Goal: Task Accomplishment & Management: Manage account settings

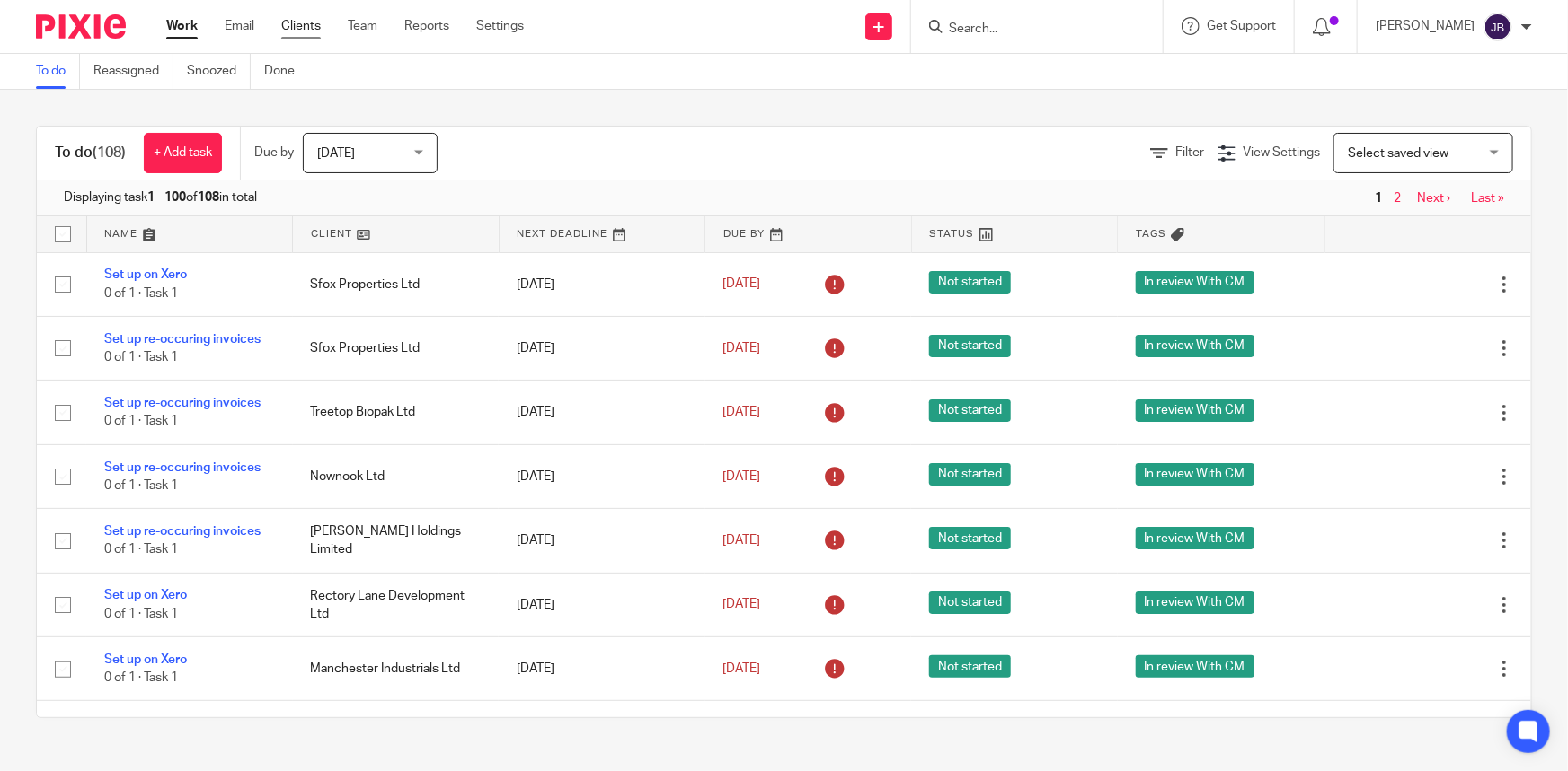
click at [308, 25] on link "Clients" at bounding box center [301, 25] width 39 height 18
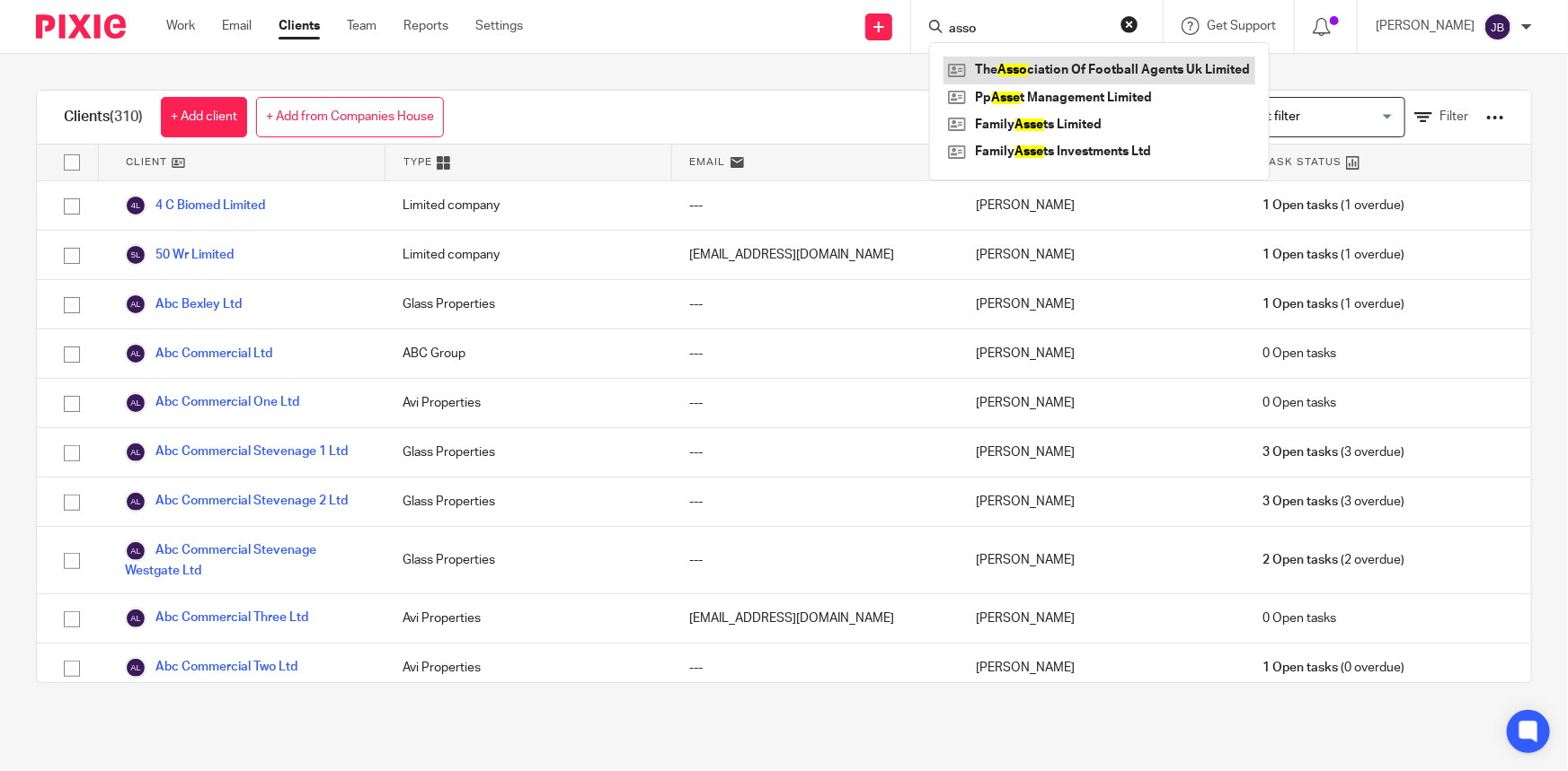
type input "asso"
click at [1077, 64] on link at bounding box center [1098, 70] width 311 height 27
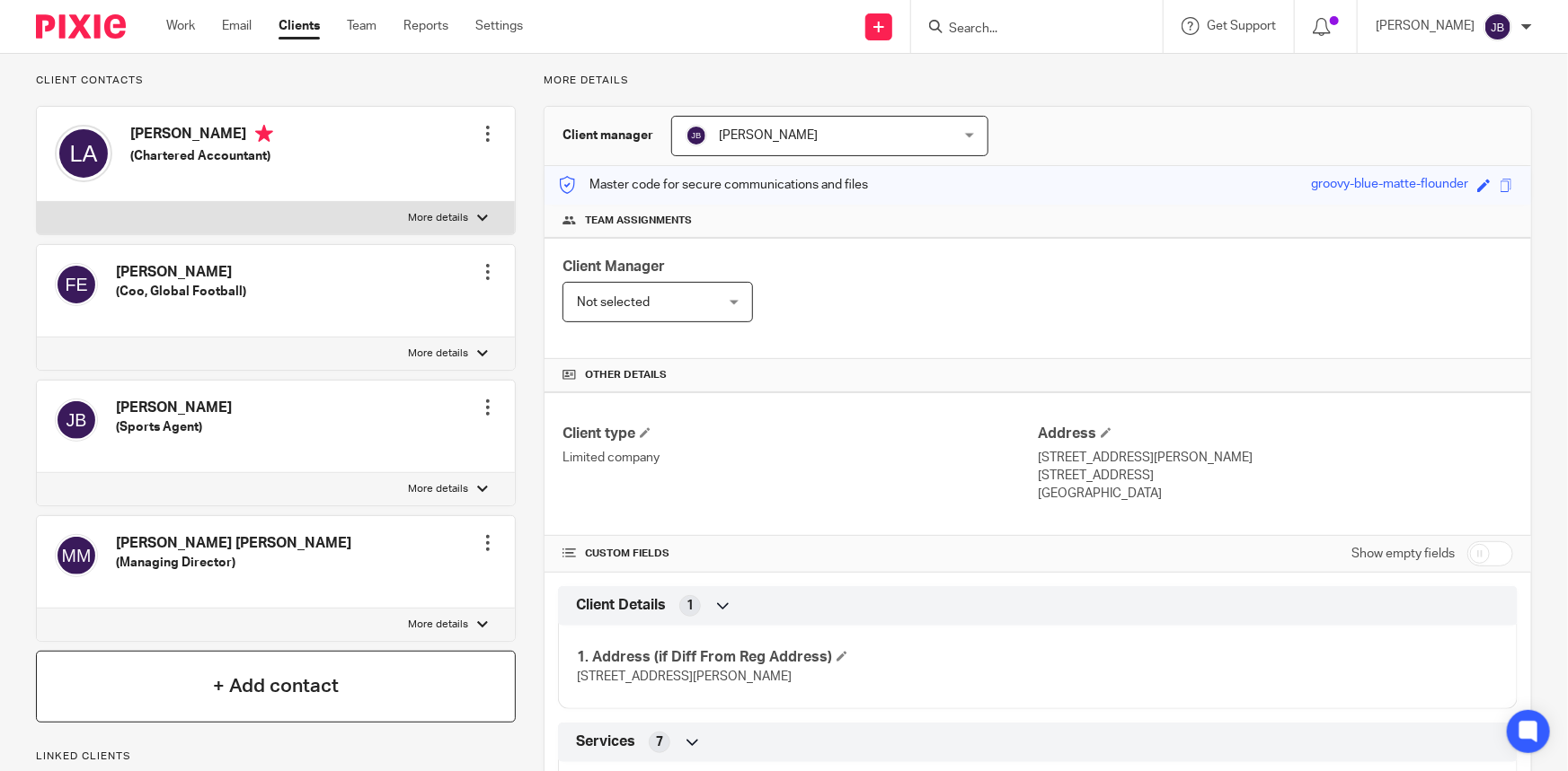
scroll to position [81, 0]
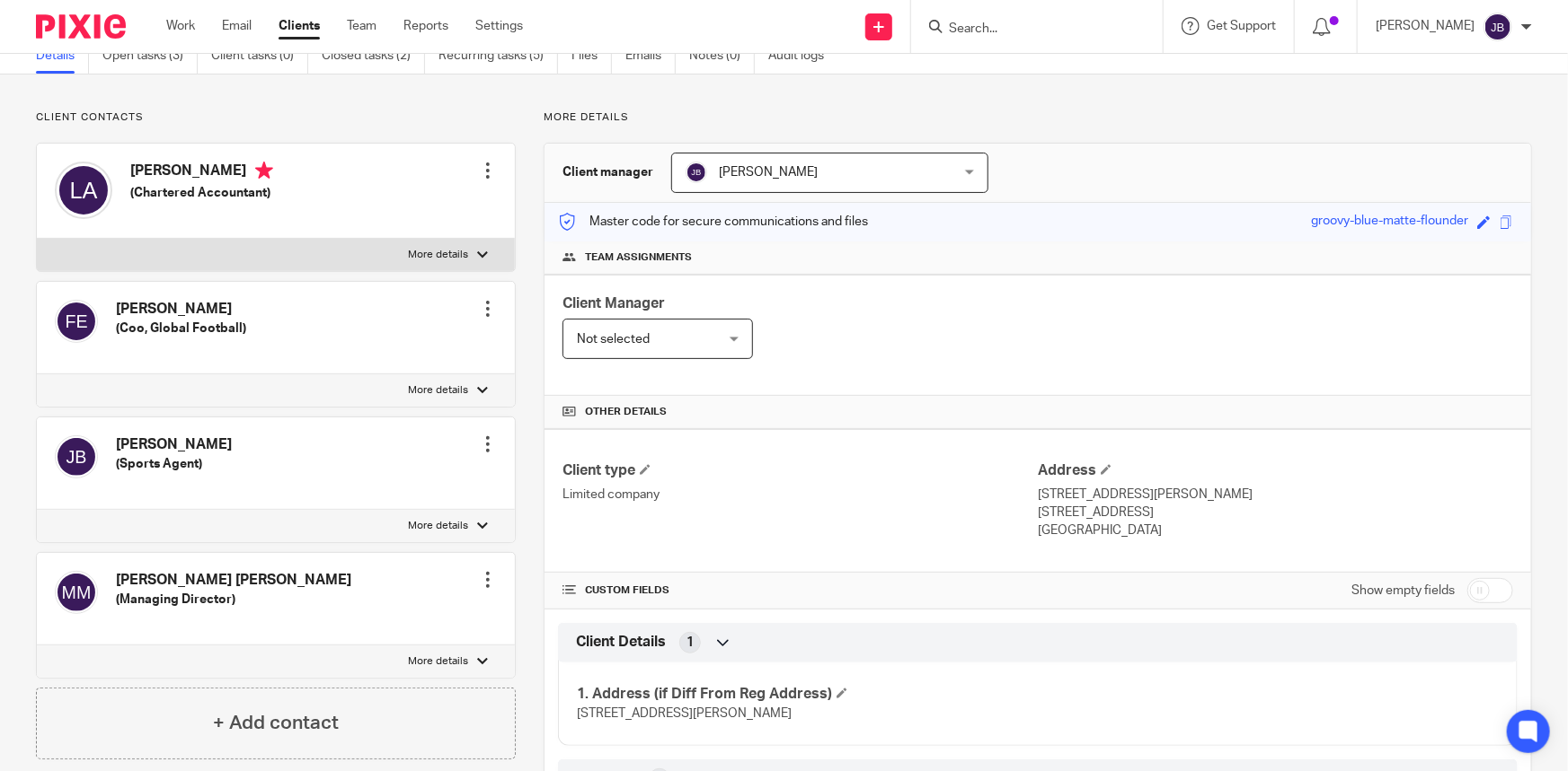
click at [197, 169] on h4 "Leon Angel" at bounding box center [201, 173] width 143 height 22
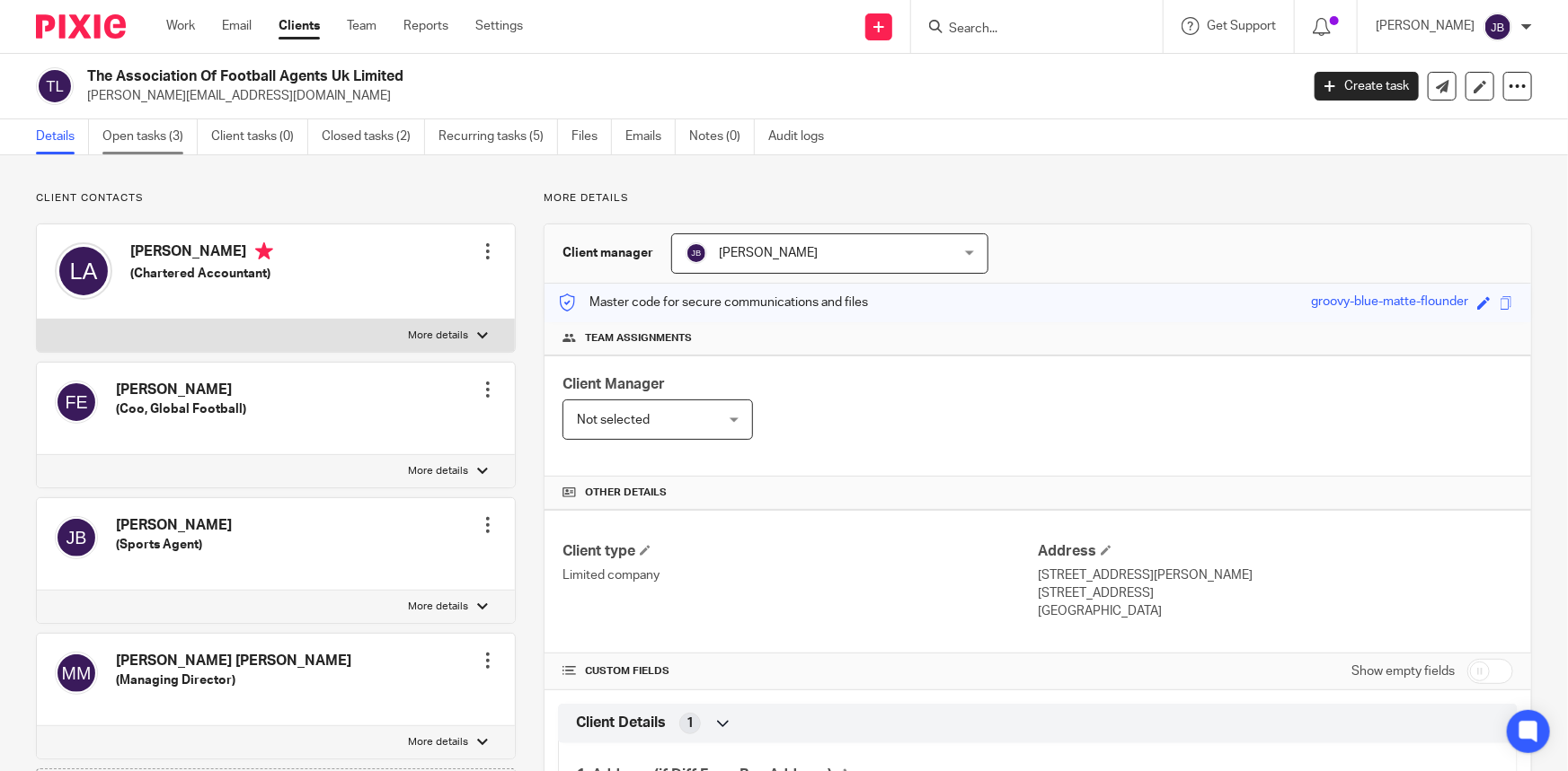
click at [124, 141] on link "Open tasks (3)" at bounding box center [150, 137] width 96 height 35
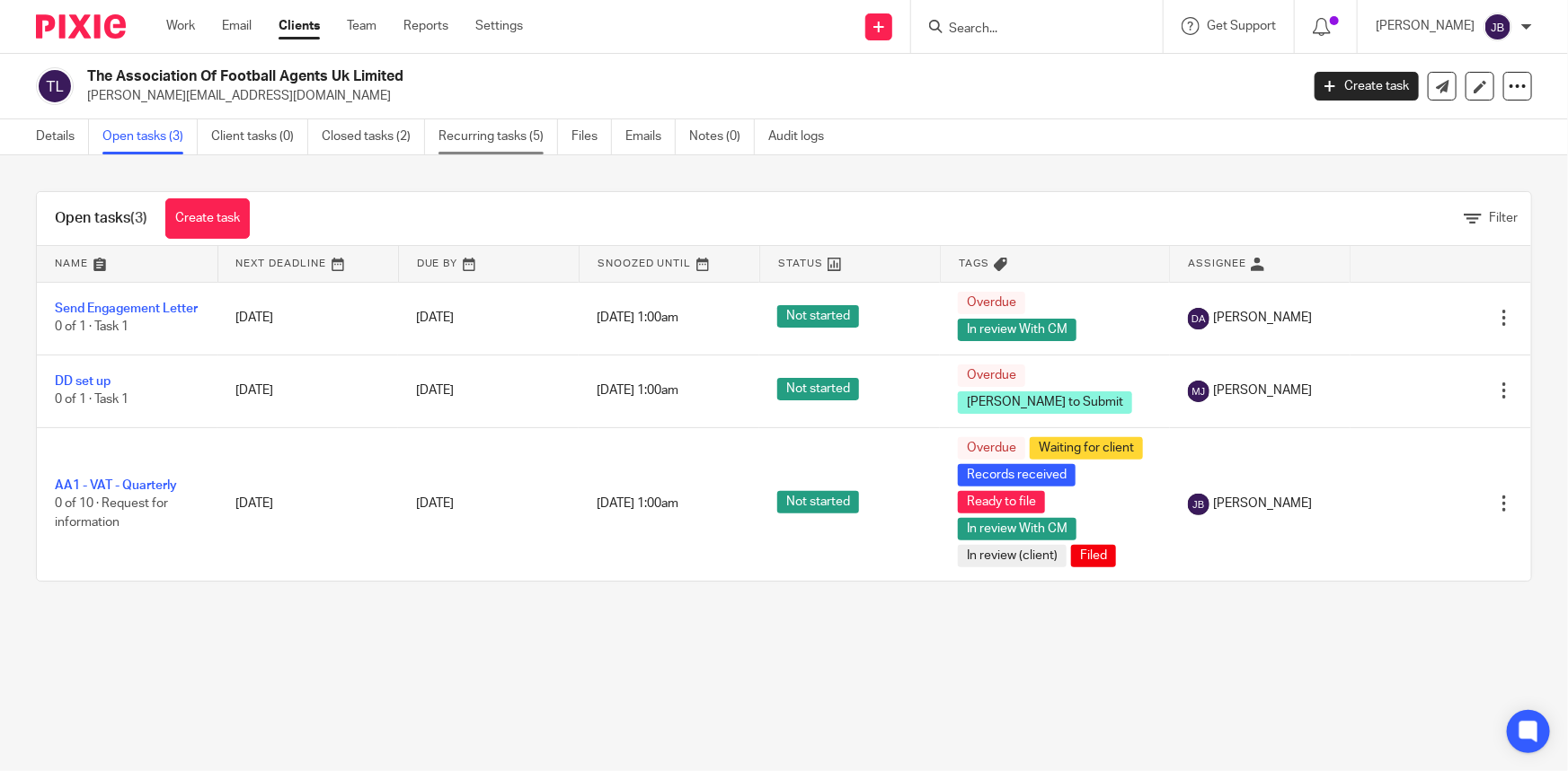
click at [473, 130] on link "Recurring tasks (5)" at bounding box center [498, 137] width 119 height 35
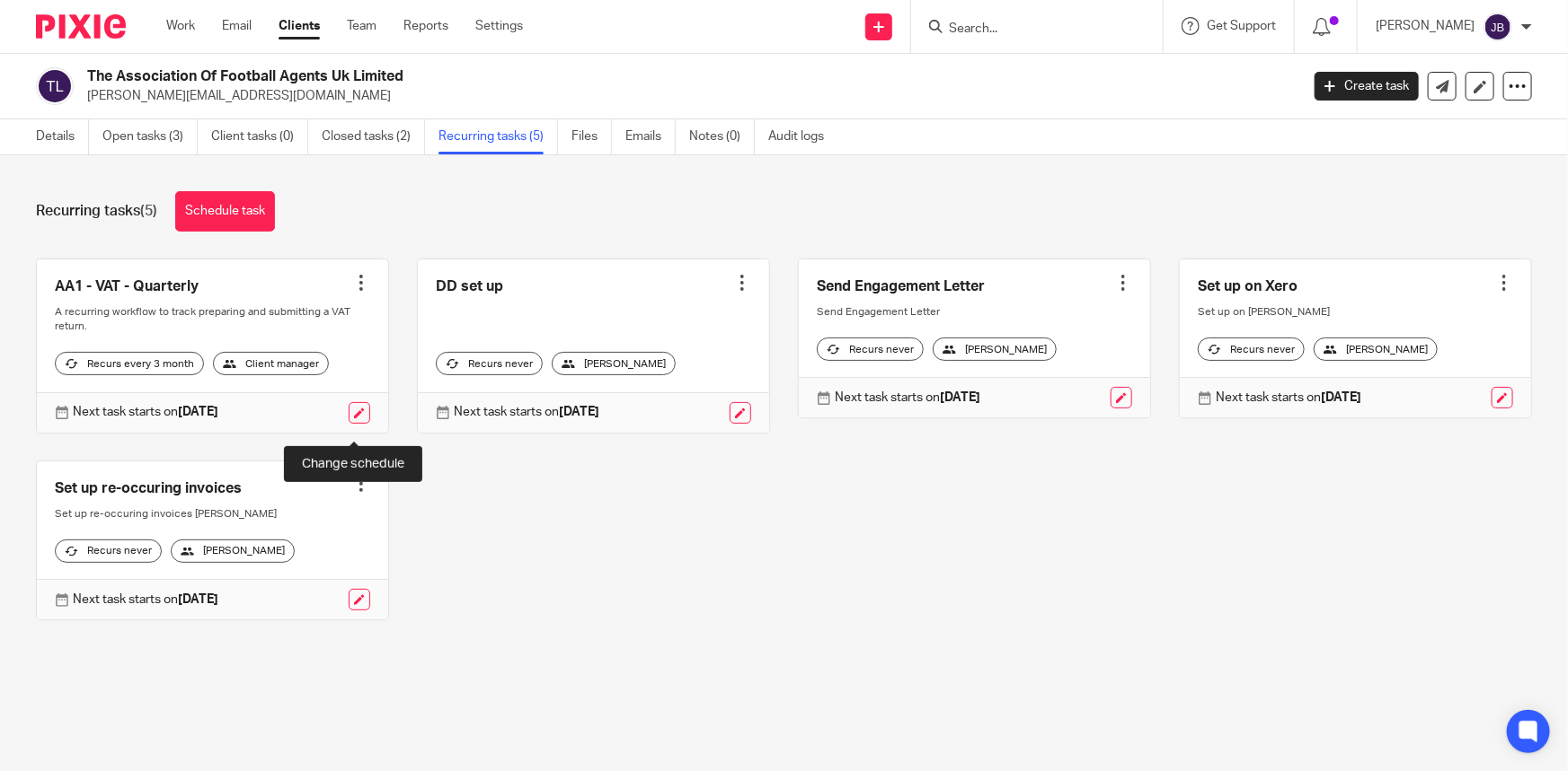
click at [350, 423] on link at bounding box center [359, 413] width 21 height 21
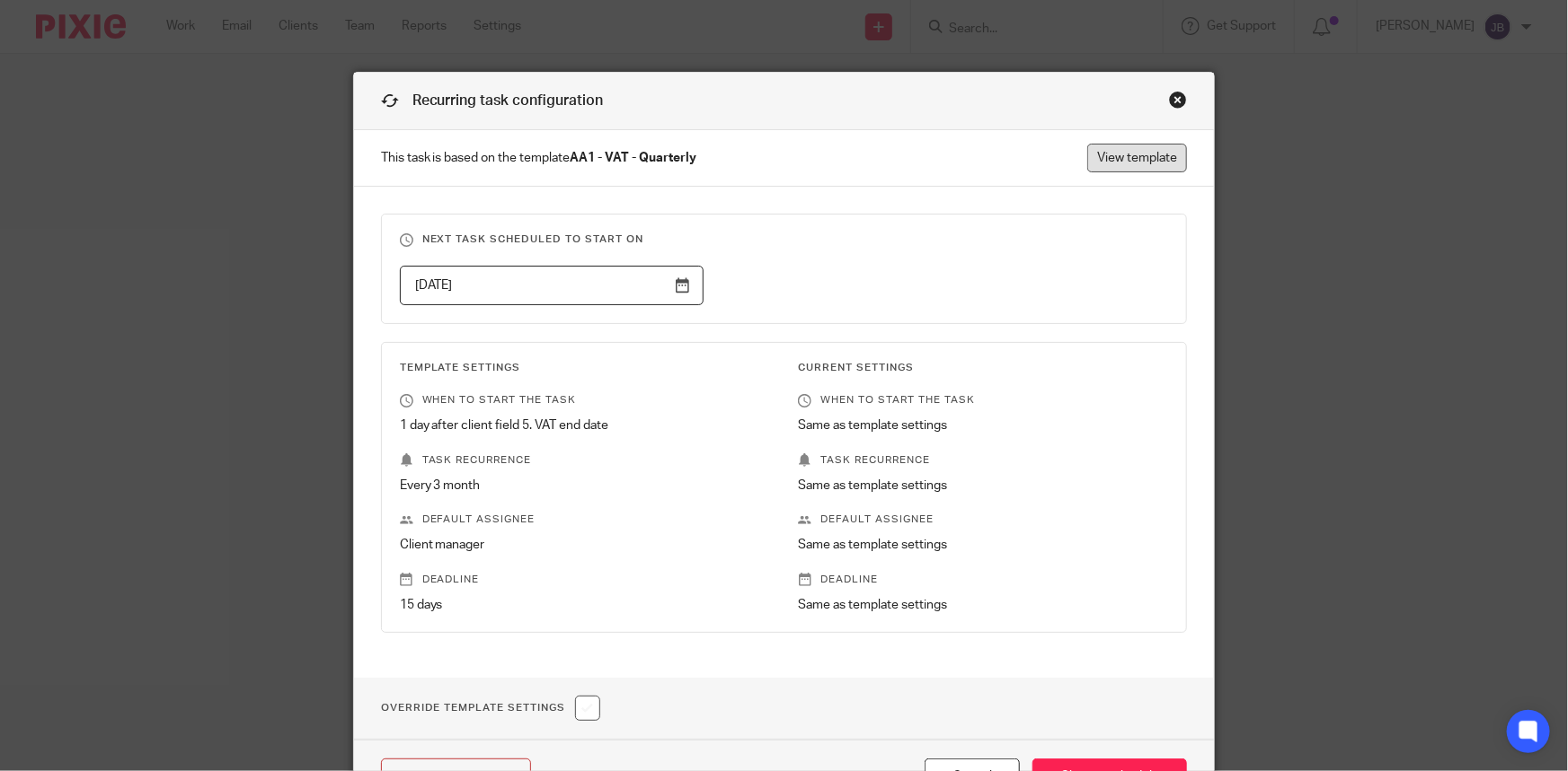
click at [1142, 161] on link "View template" at bounding box center [1136, 157] width 100 height 28
click at [1174, 104] on div "Close this dialog window" at bounding box center [1177, 100] width 18 height 18
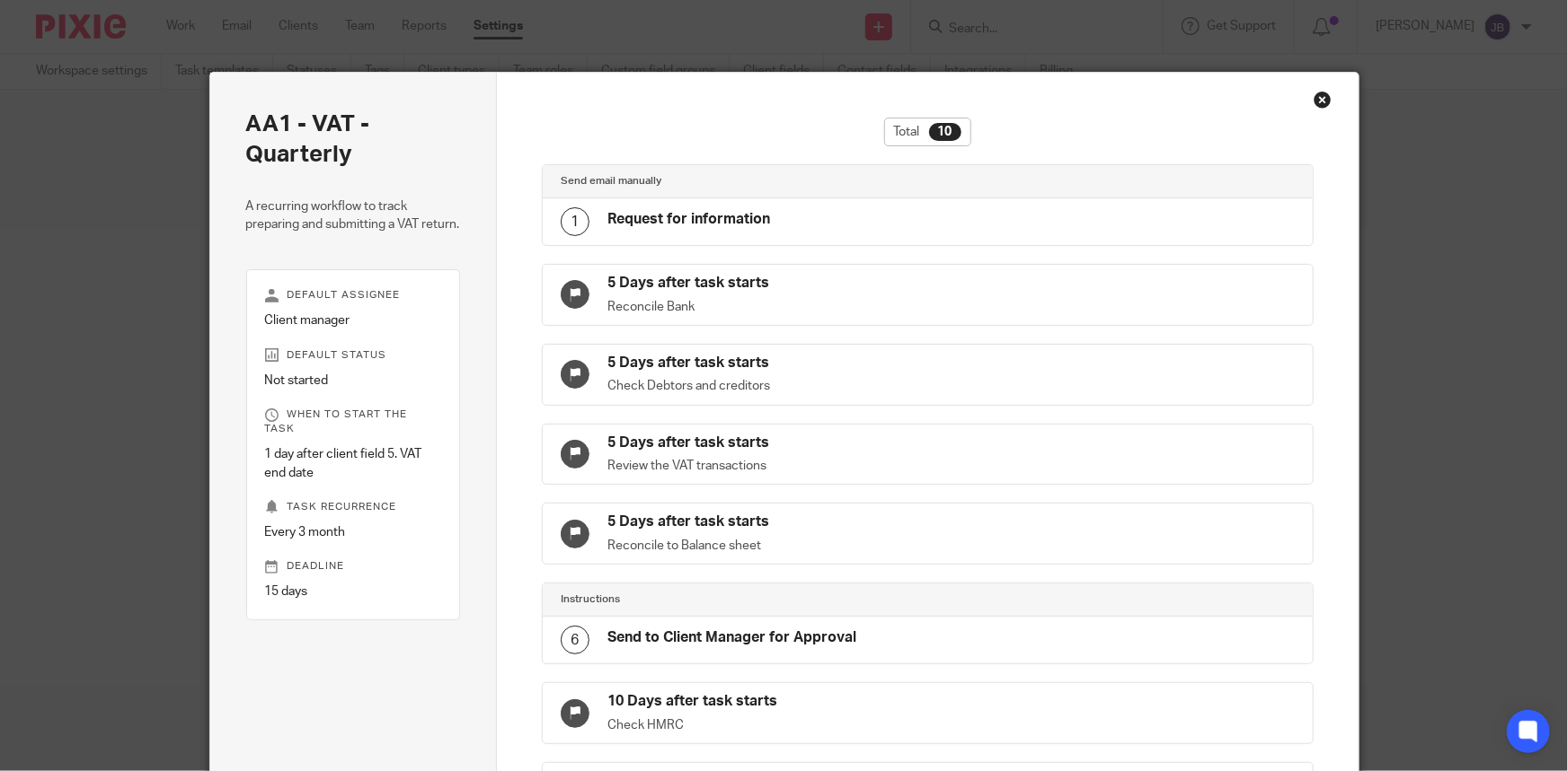
click at [1316, 104] on div "Close this dialog window" at bounding box center [1322, 100] width 18 height 18
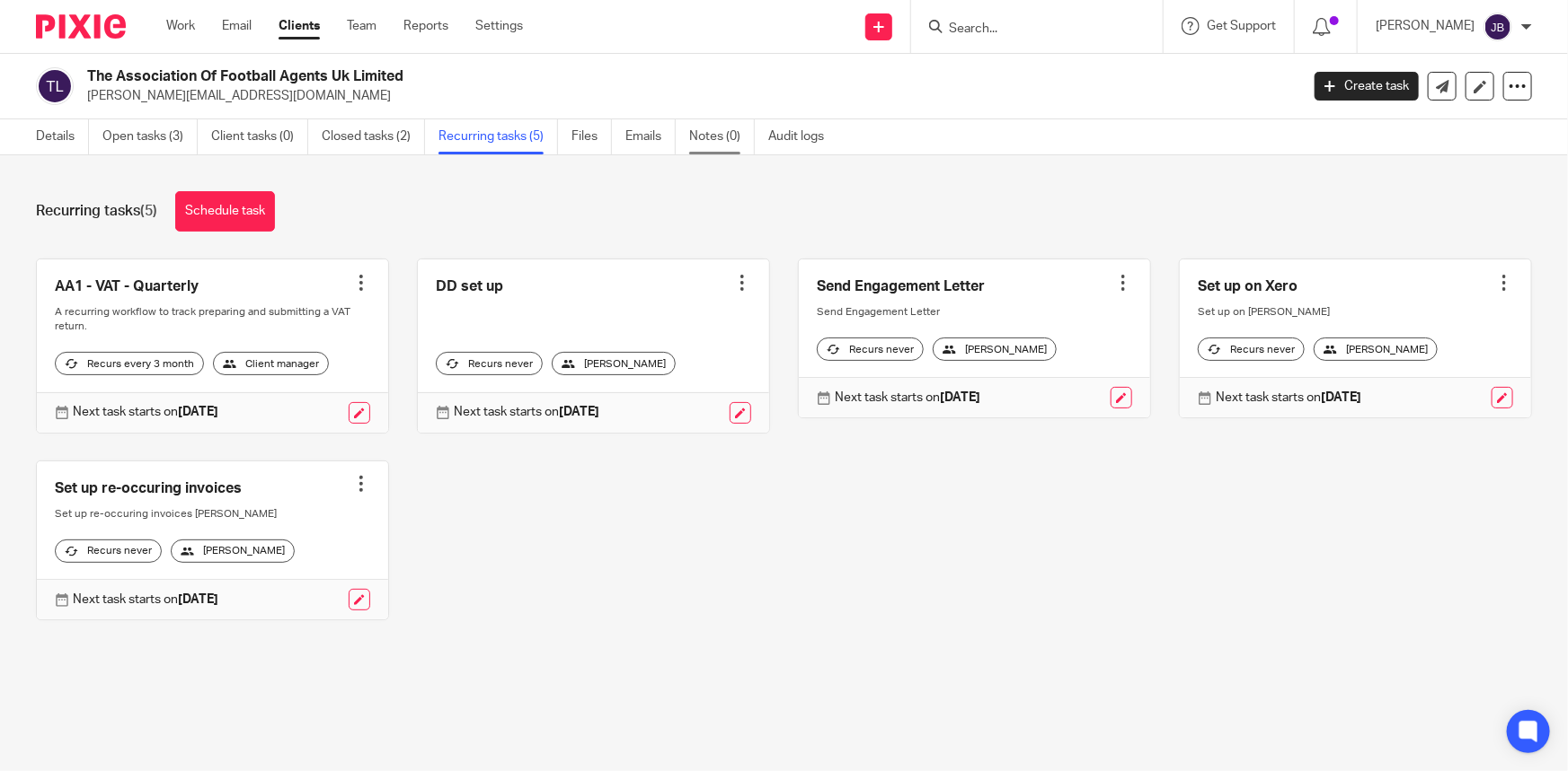
click at [717, 141] on link "Notes (0)" at bounding box center [722, 137] width 65 height 35
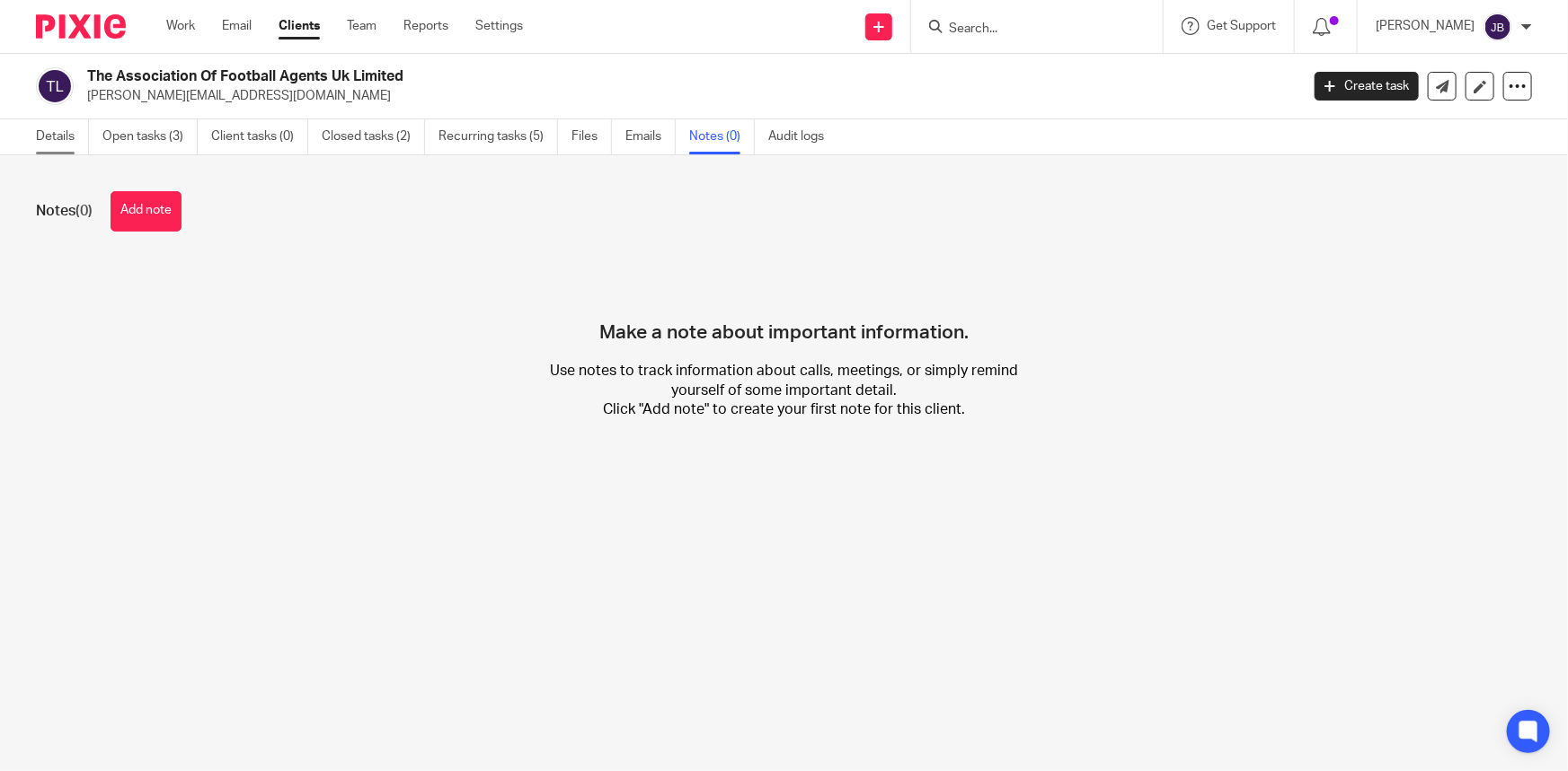
click at [59, 134] on link "Details" at bounding box center [62, 137] width 53 height 35
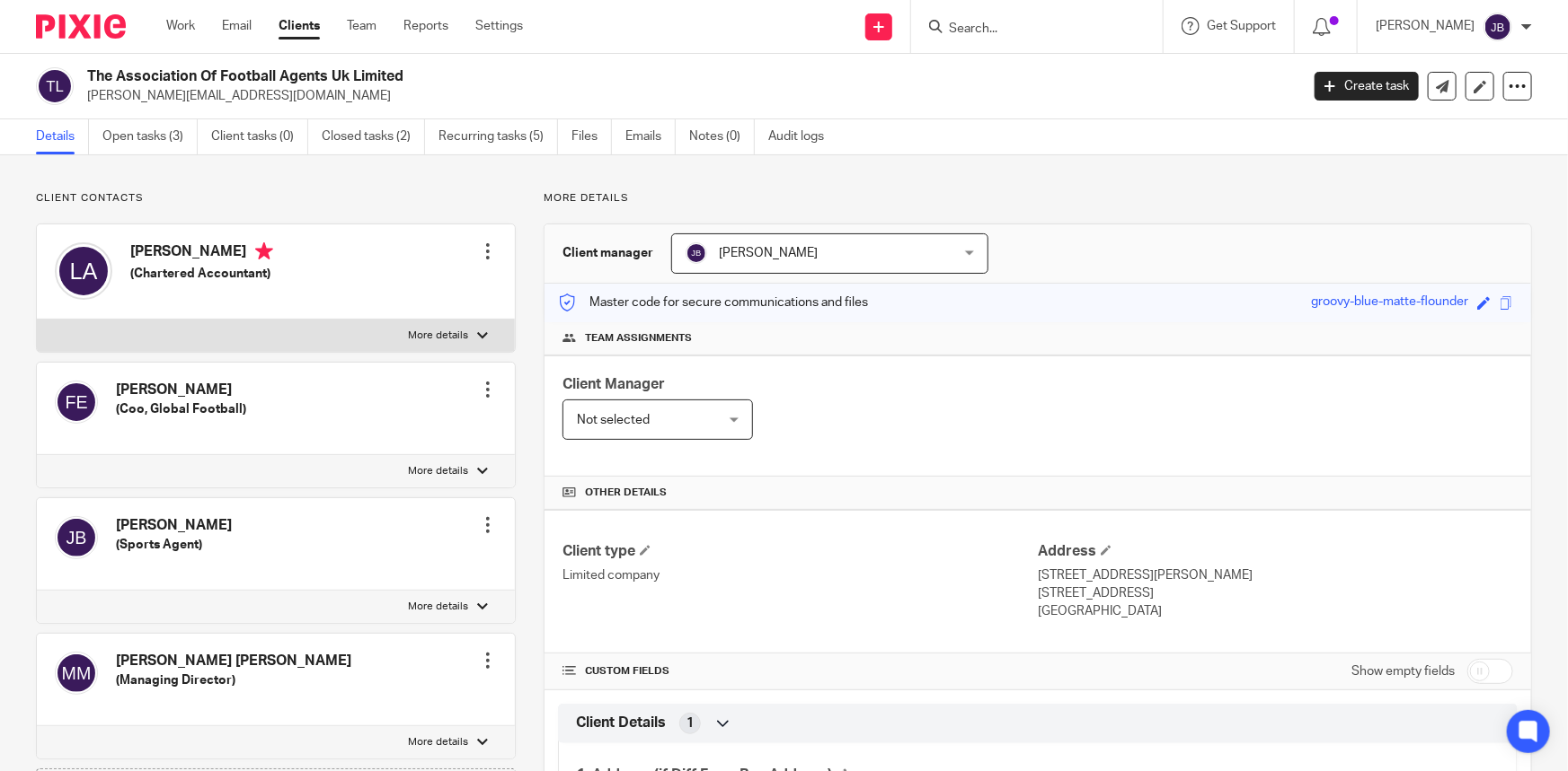
click at [482, 254] on div at bounding box center [487, 251] width 18 height 18
click at [411, 287] on link "Edit contact" at bounding box center [404, 291] width 172 height 26
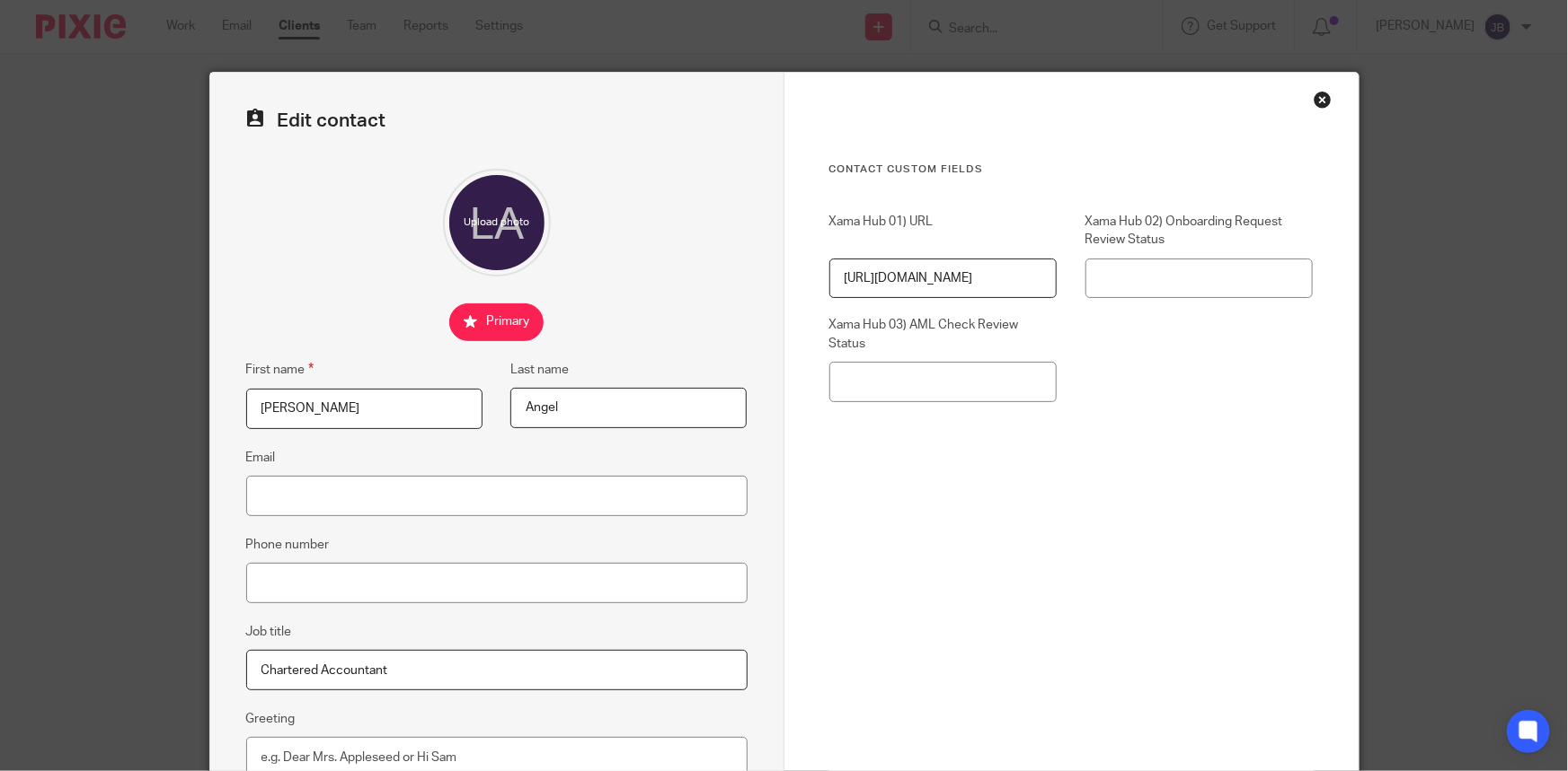
click at [489, 318] on input "checkbox" at bounding box center [496, 322] width 95 height 38
checkbox input "false"
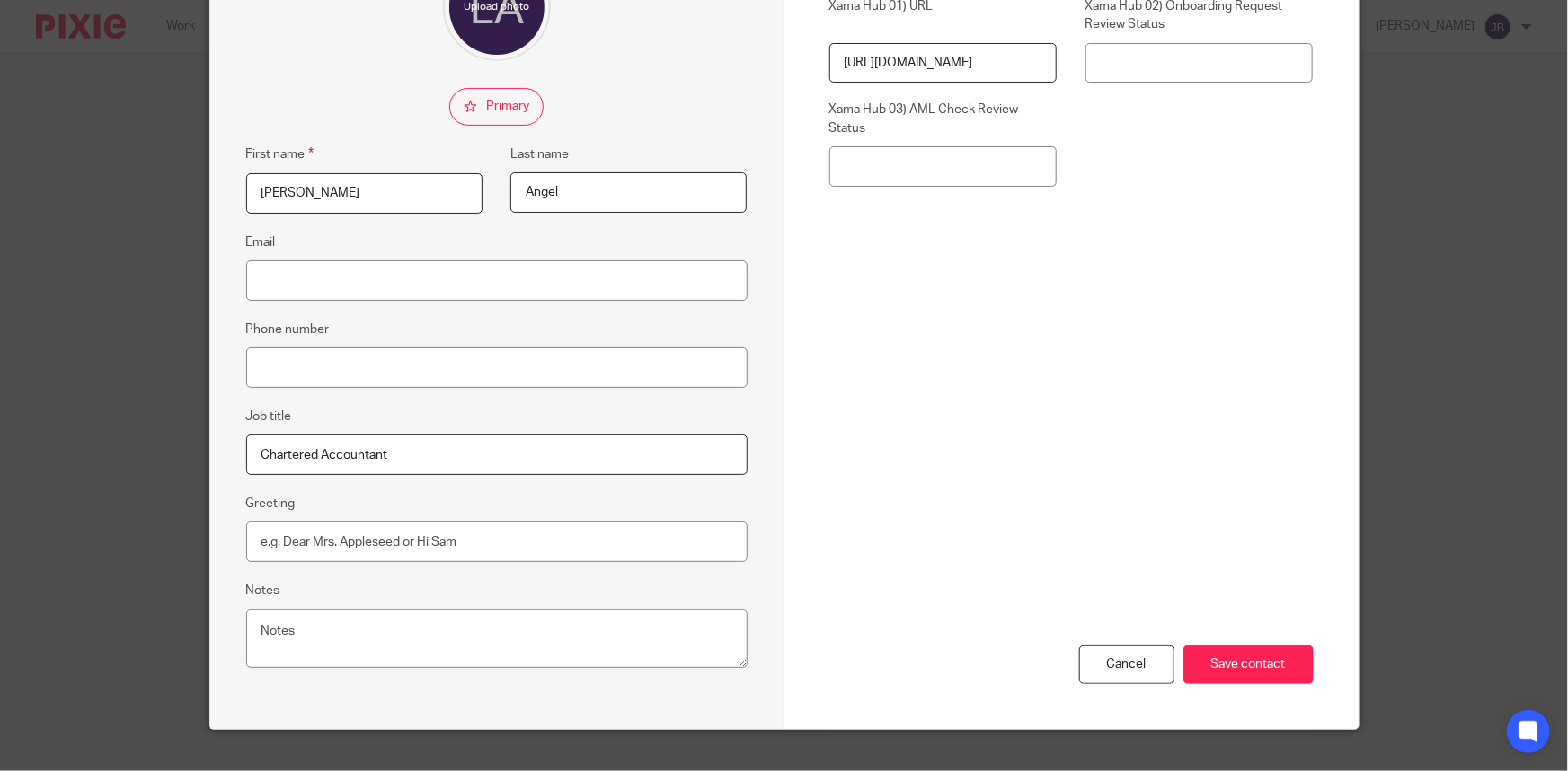
scroll to position [248, 0]
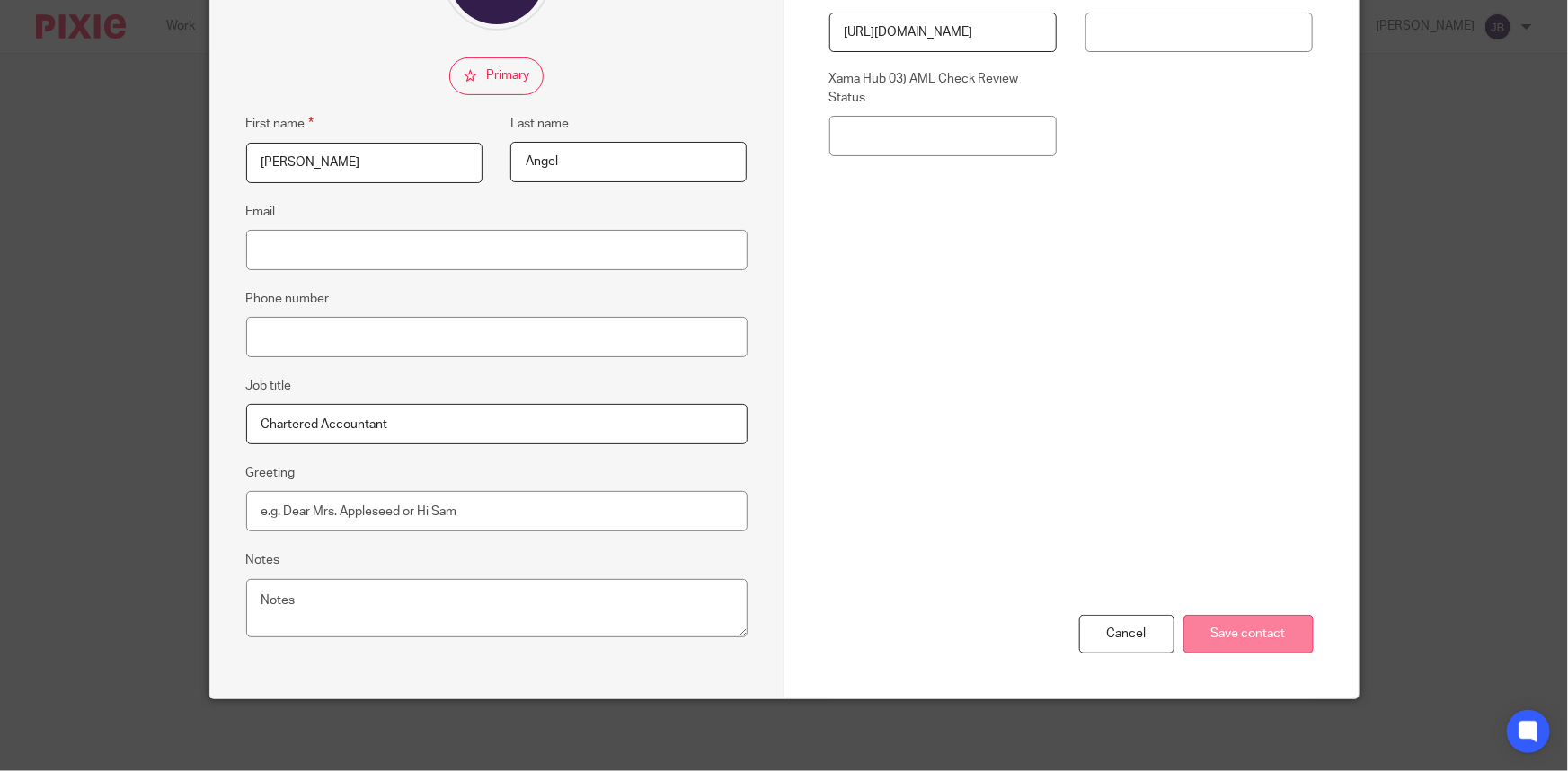
click at [1245, 634] on input "Save contact" at bounding box center [1248, 634] width 130 height 39
click at [1250, 628] on input "Save contact" at bounding box center [1248, 634] width 130 height 39
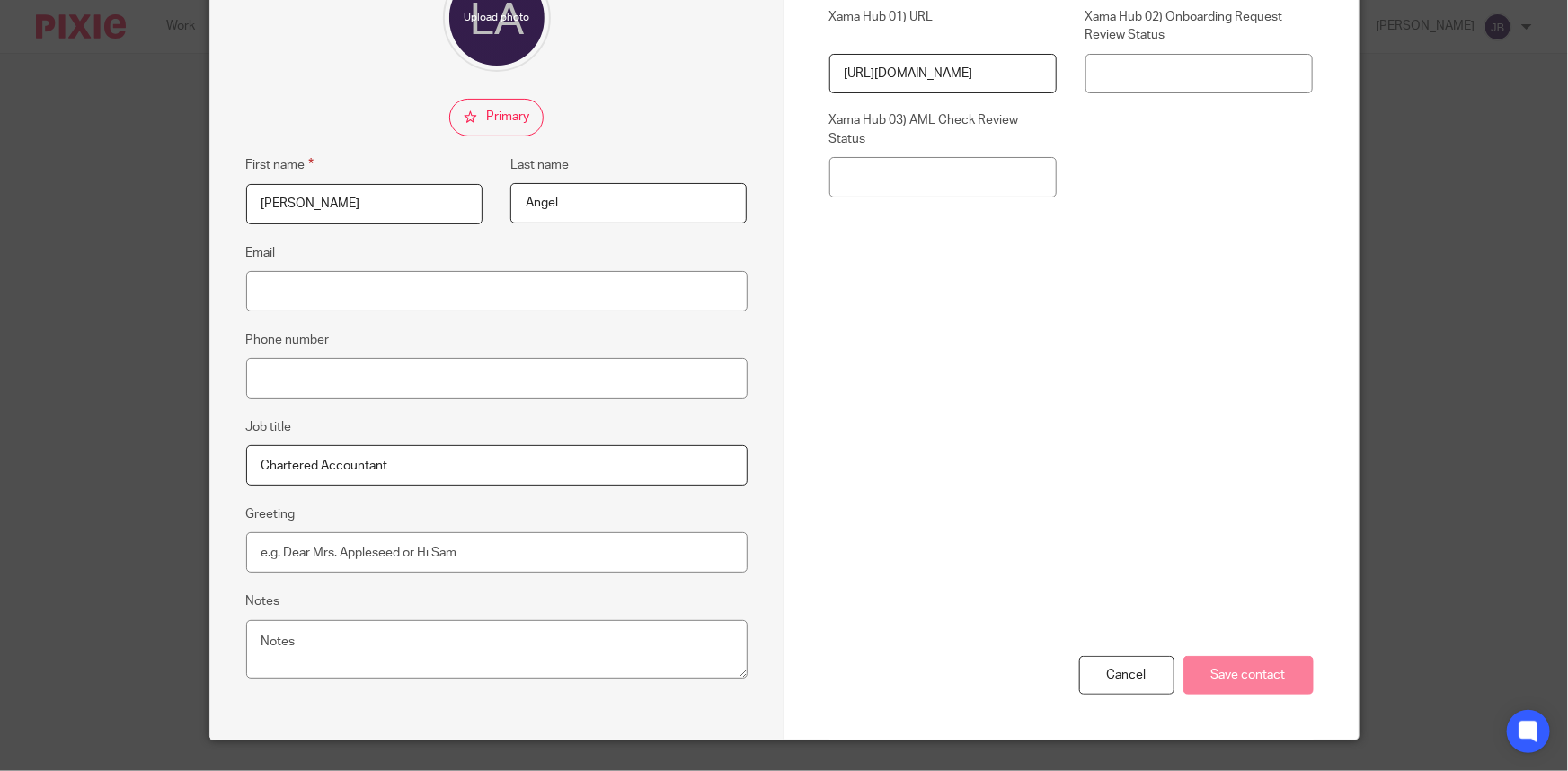
scroll to position [85, 0]
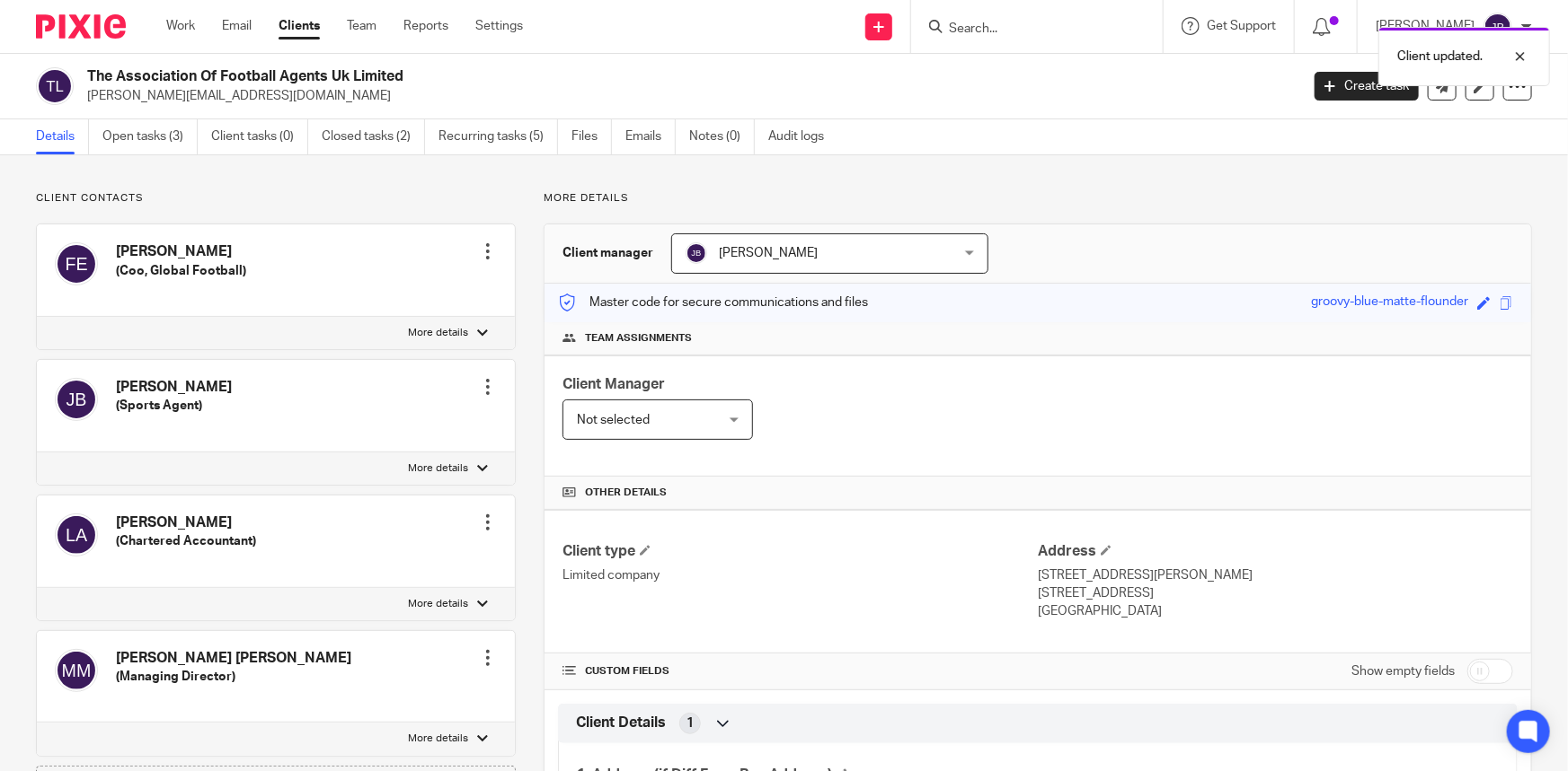
scroll to position [81, 0]
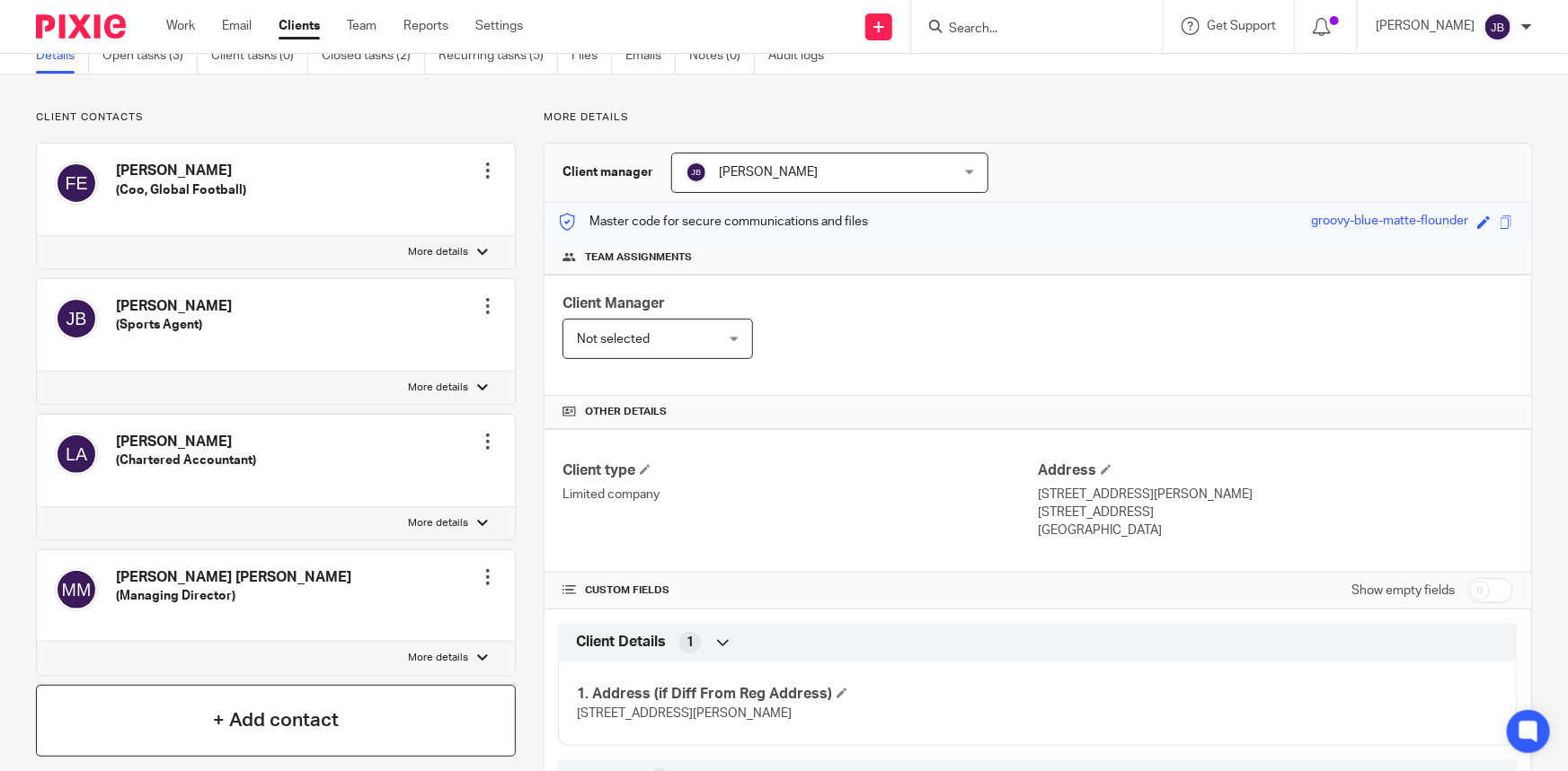
click at [342, 710] on div "+ Add contact" at bounding box center [275, 721] width 479 height 72
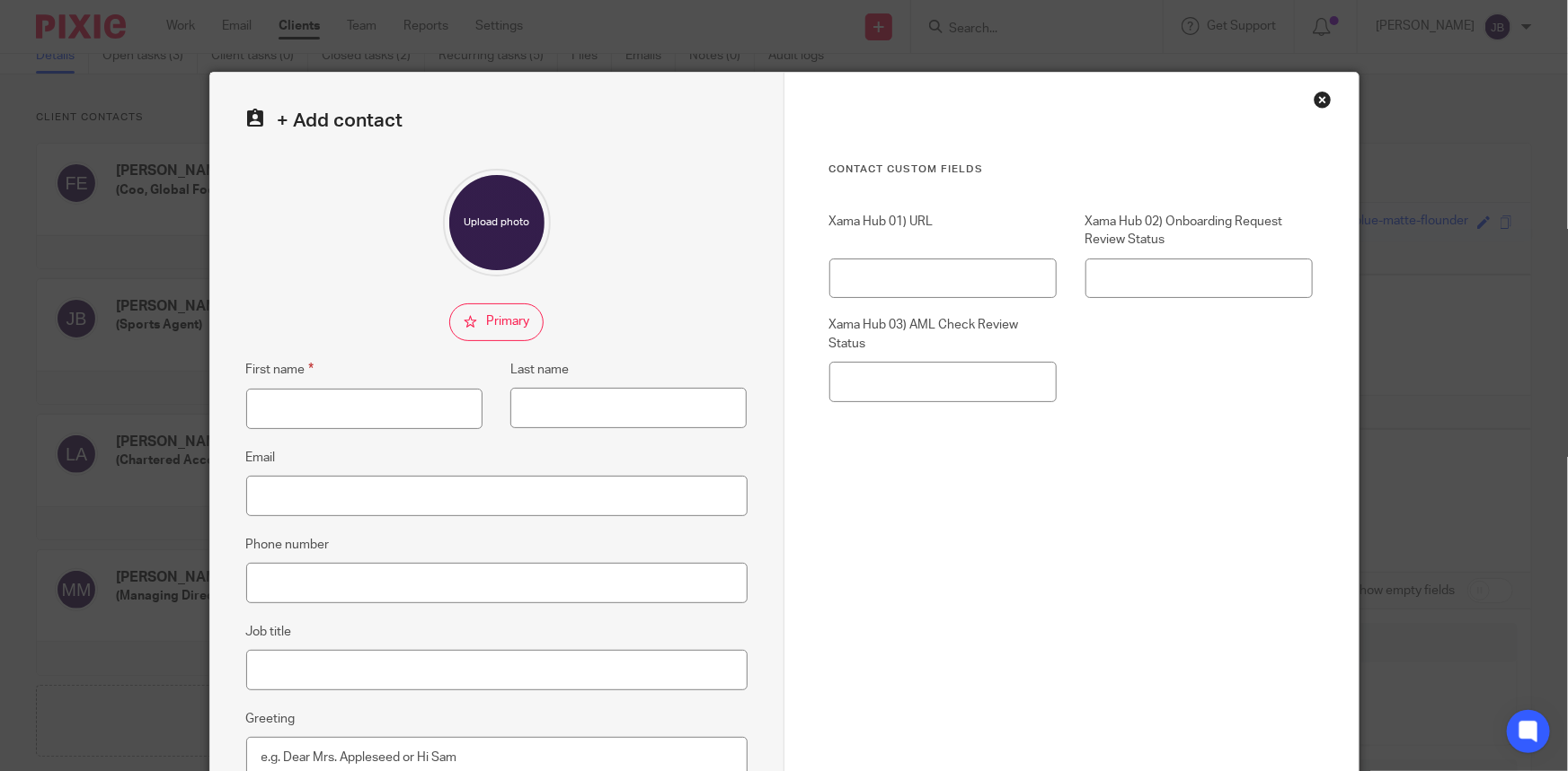
click at [1316, 92] on div "Close this dialog window" at bounding box center [1322, 100] width 18 height 18
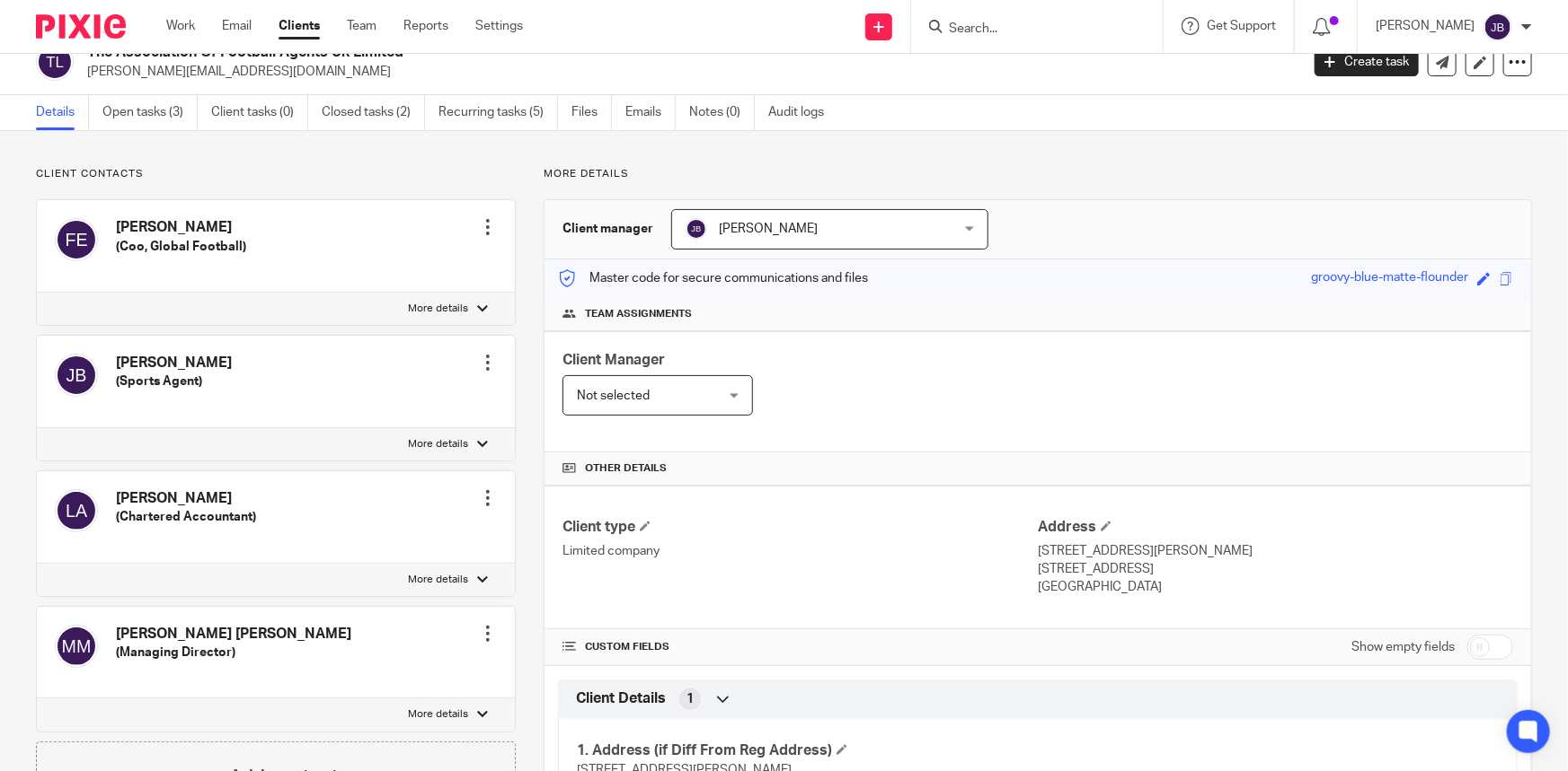
scroll to position [0, 0]
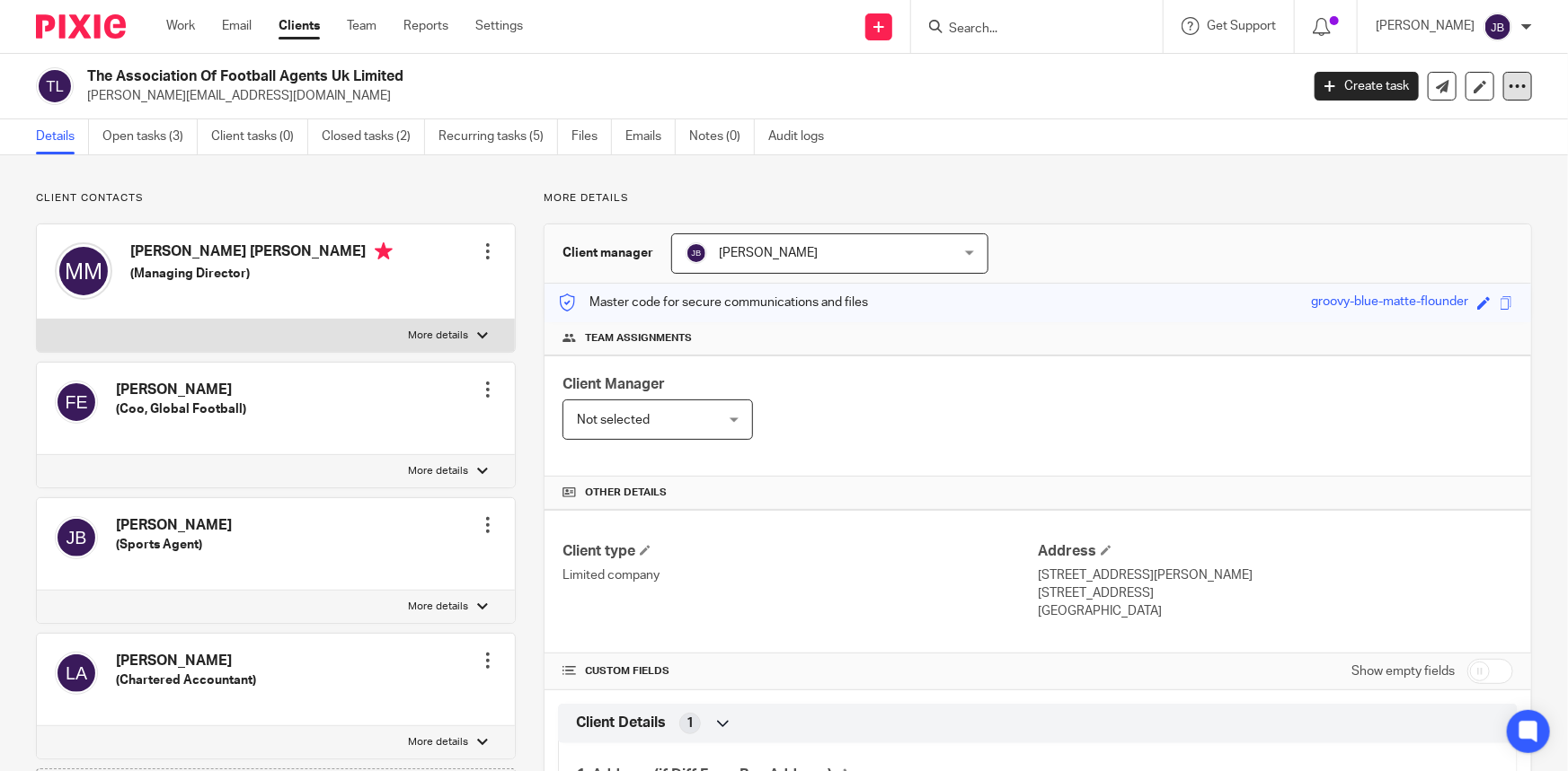
click at [1504, 93] on div at bounding box center [1517, 86] width 28 height 28
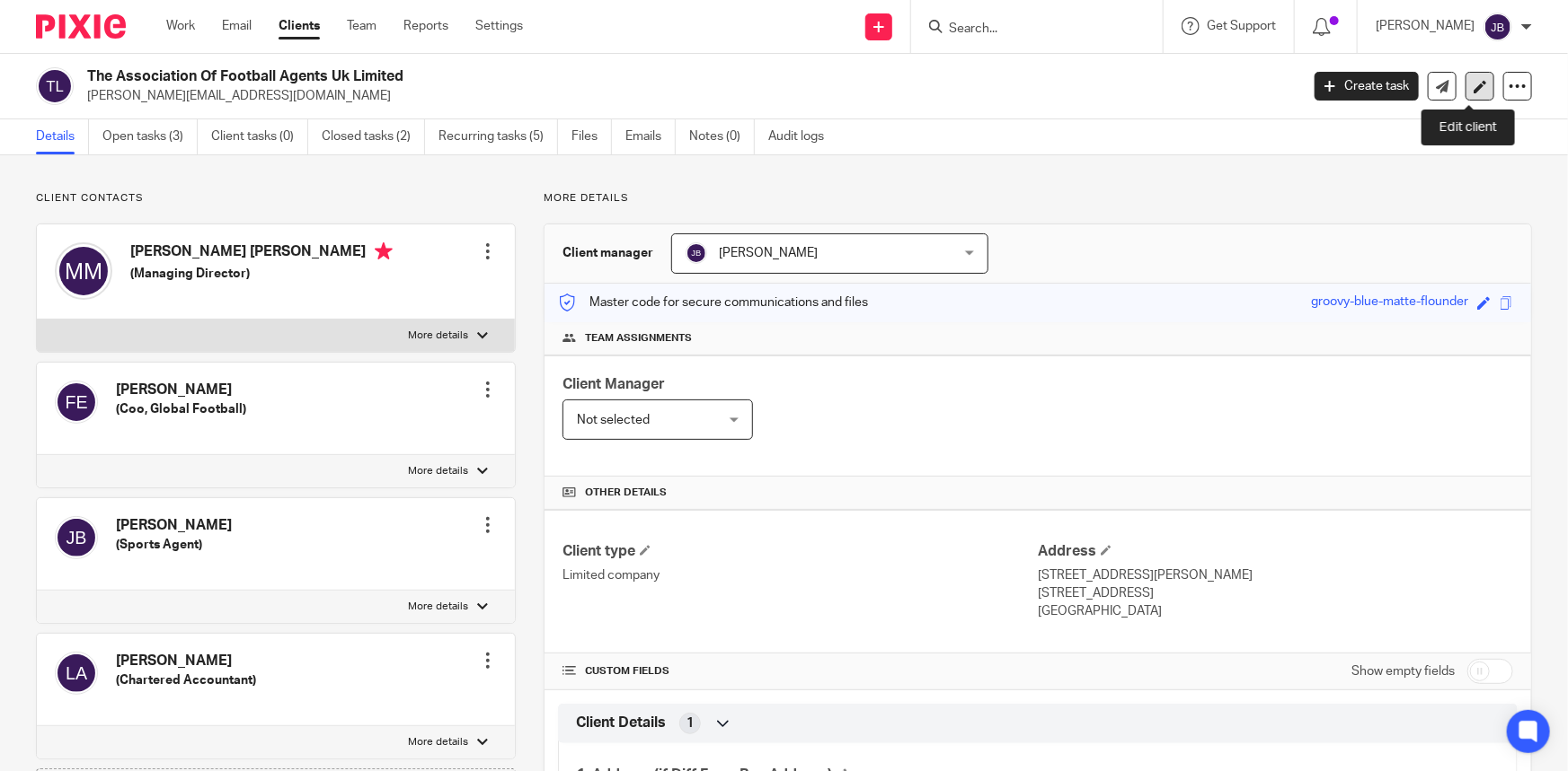
click at [1465, 87] on link at bounding box center [1479, 86] width 28 height 28
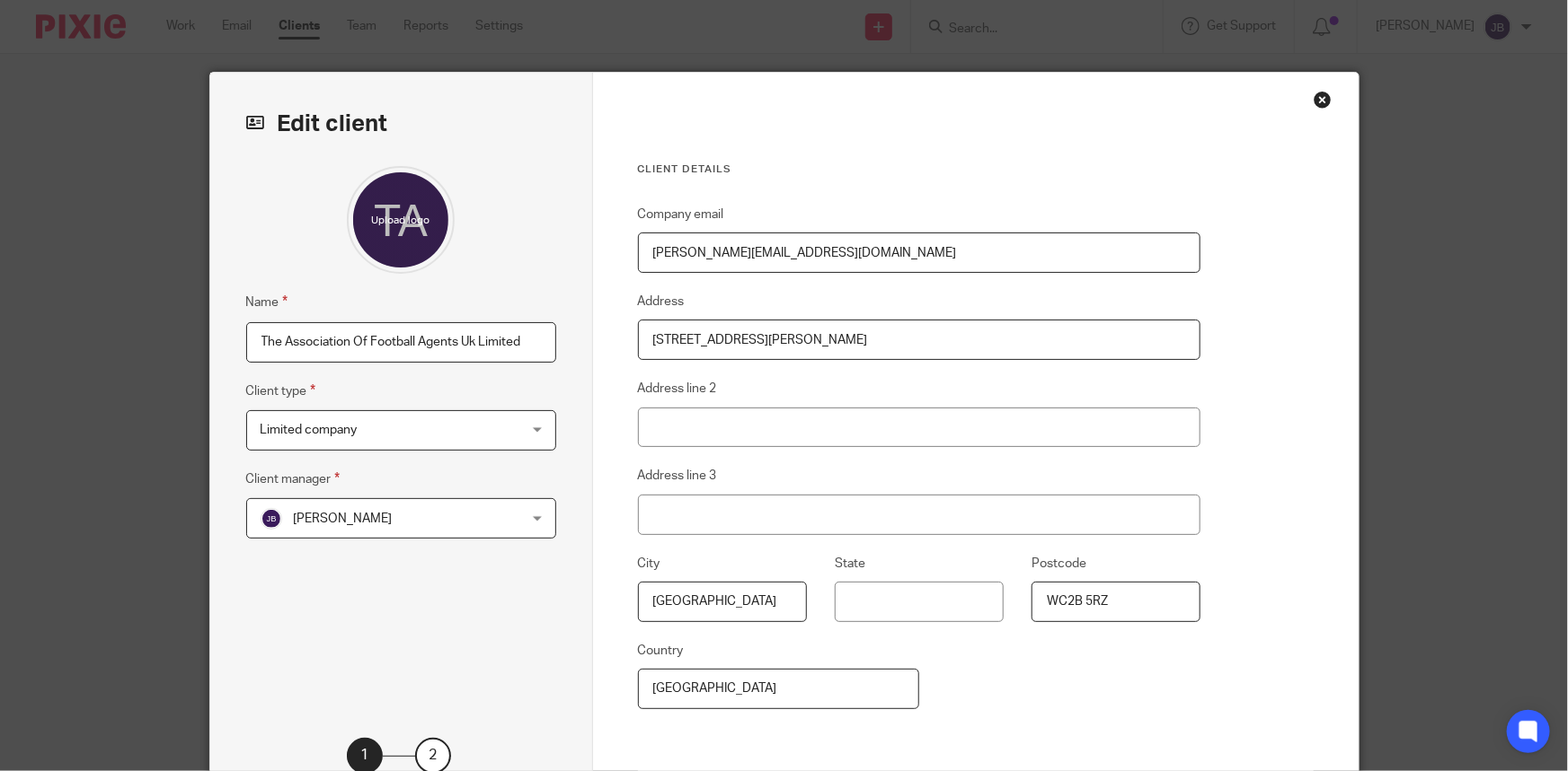
click at [1322, 93] on div "Close this dialog window" at bounding box center [1322, 100] width 18 height 18
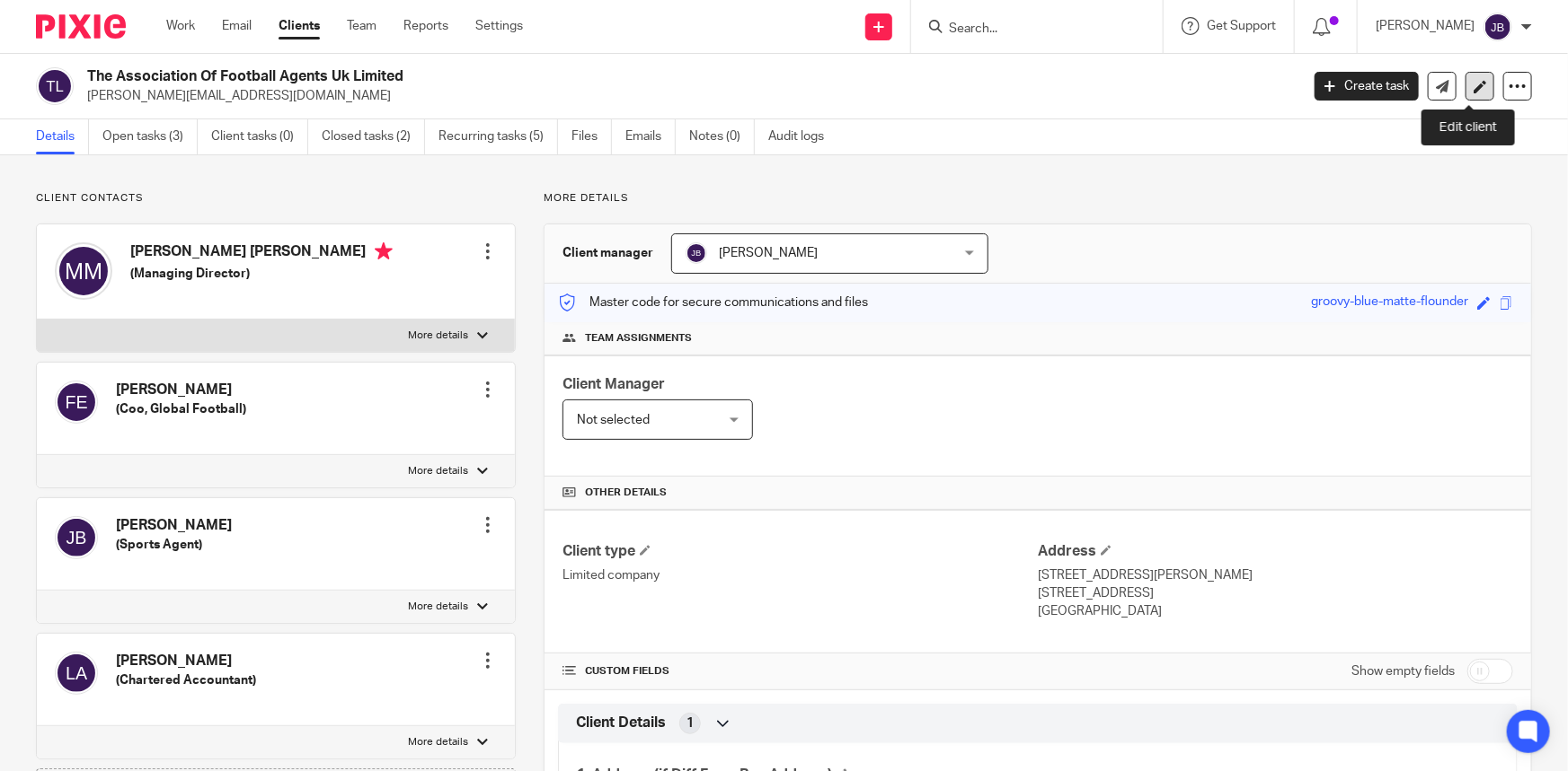
click at [1465, 96] on link at bounding box center [1479, 86] width 28 height 28
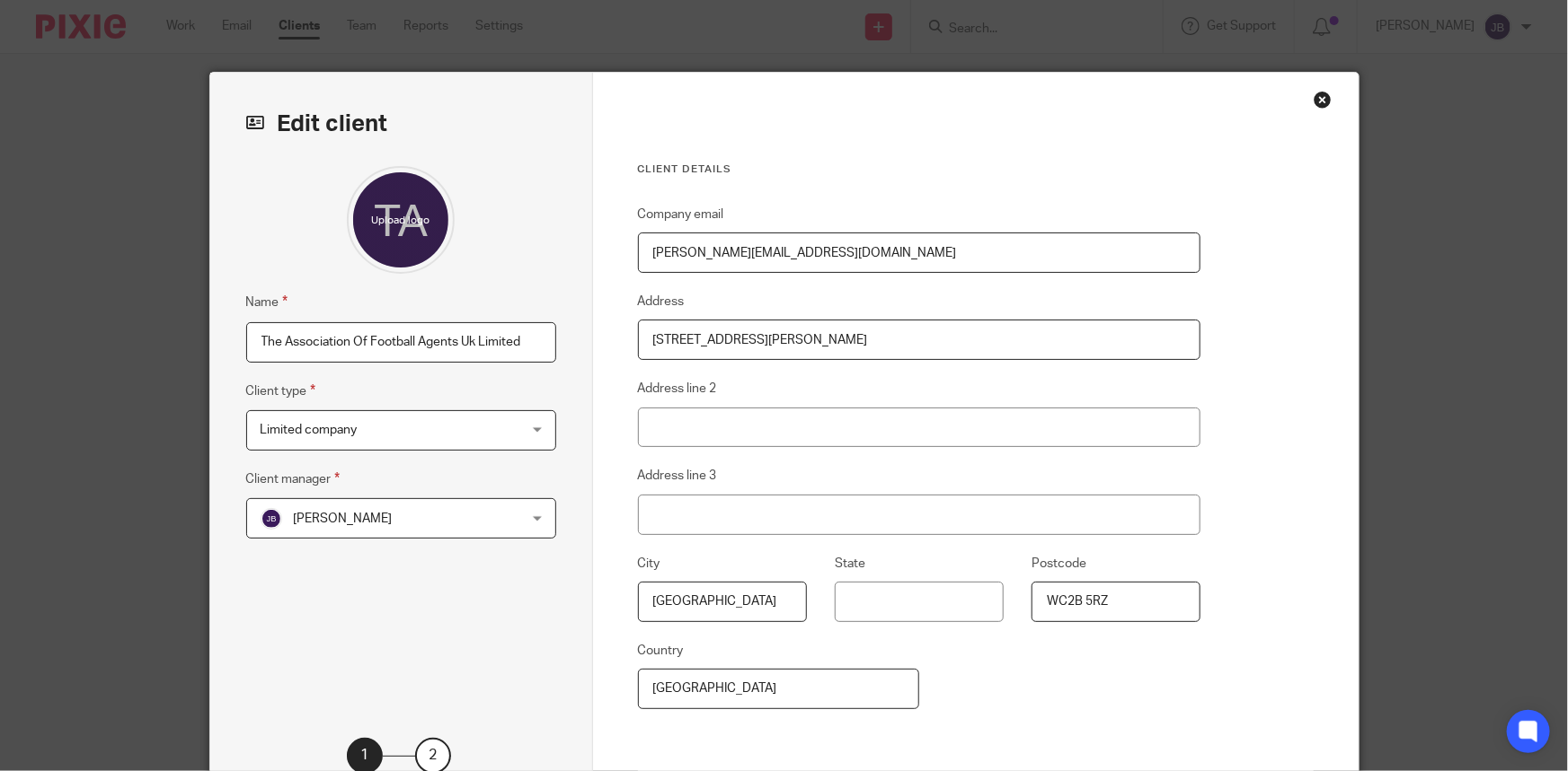
drag, startPoint x: 811, startPoint y: 252, endPoint x: 629, endPoint y: 252, distance: 182.0
click at [629, 252] on div "Client details Company email [PERSON_NAME][EMAIL_ADDRESS][DOMAIN_NAME] Address …" at bounding box center [975, 465] width 765 height 783
click at [1317, 100] on div "Close this dialog window" at bounding box center [1322, 100] width 18 height 18
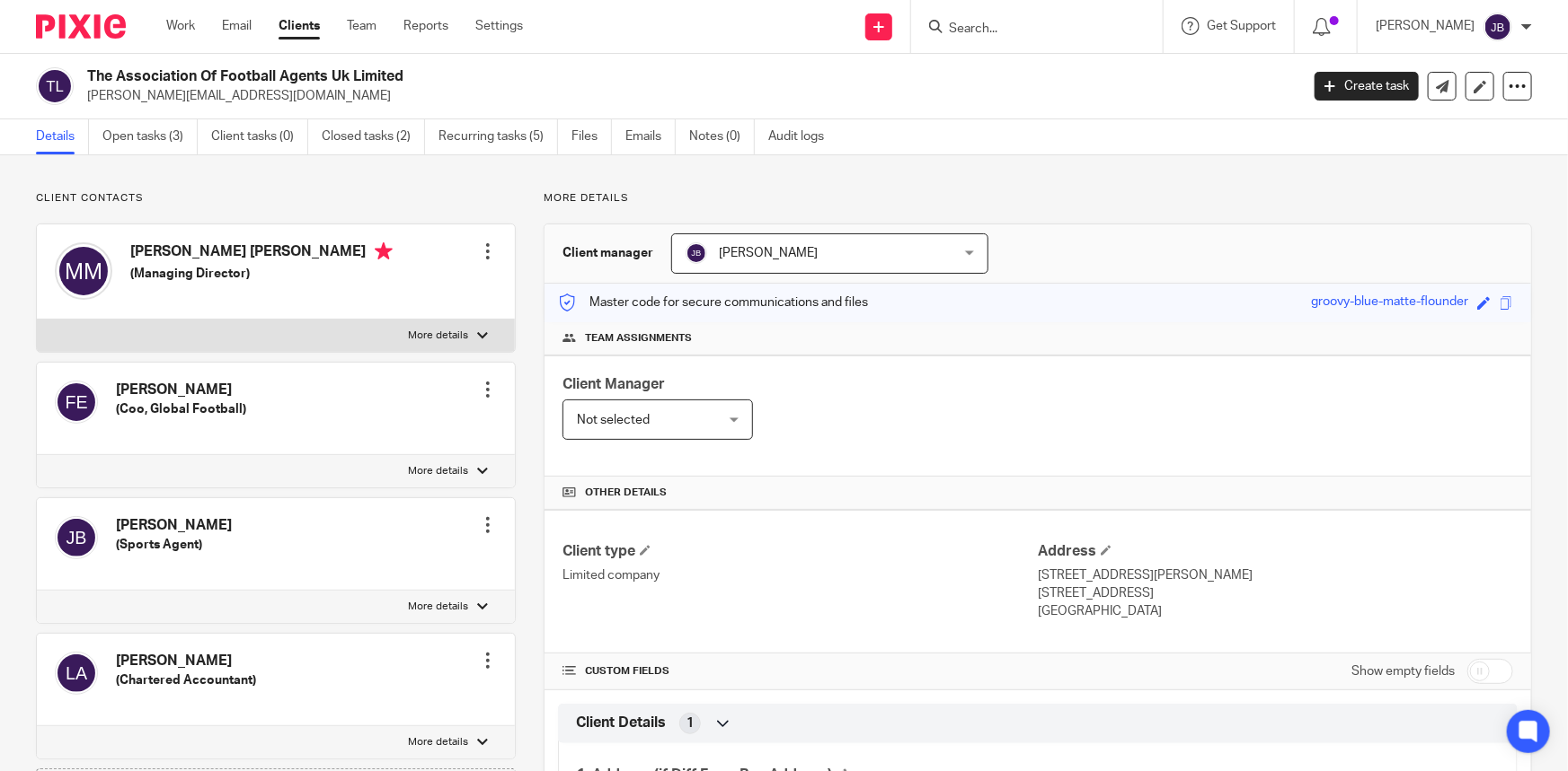
click at [246, 388] on h4 "Fahri Kerem Hussein Ecvet" at bounding box center [181, 389] width 130 height 19
click at [246, 394] on h4 "Fahri Kerem Hussein Ecvet" at bounding box center [181, 389] width 130 height 19
click at [490, 388] on div at bounding box center [487, 389] width 18 height 18
click at [324, 403] on div "Fahri Kerem Hussein Ecvet (Coo, Global Football) Edit contact Create client fro…" at bounding box center [276, 409] width 478 height 93
click at [449, 465] on p "More details" at bounding box center [438, 471] width 61 height 15
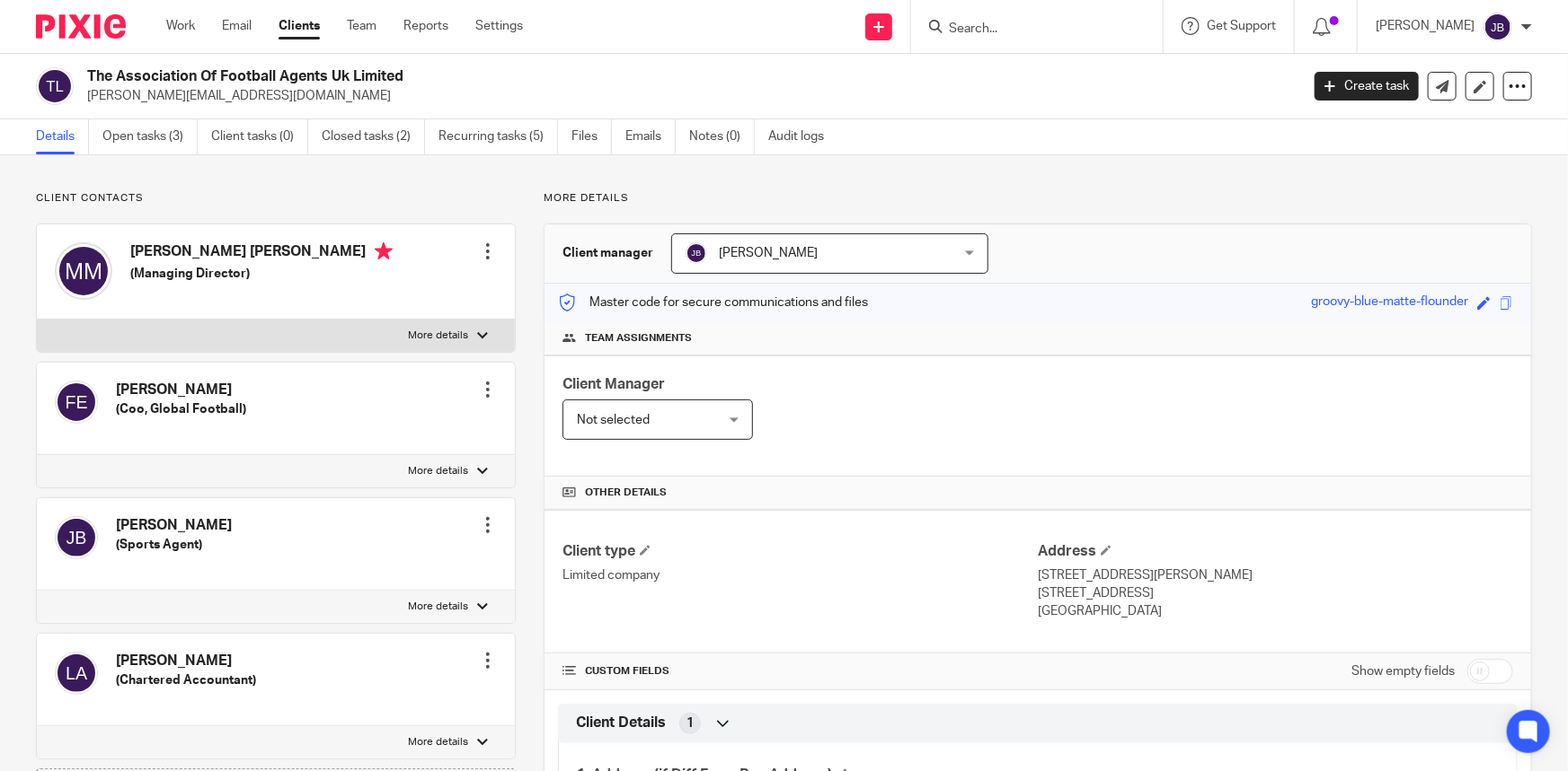
click at [37, 456] on input "More details" at bounding box center [36, 455] width 1 height 1
checkbox input "true"
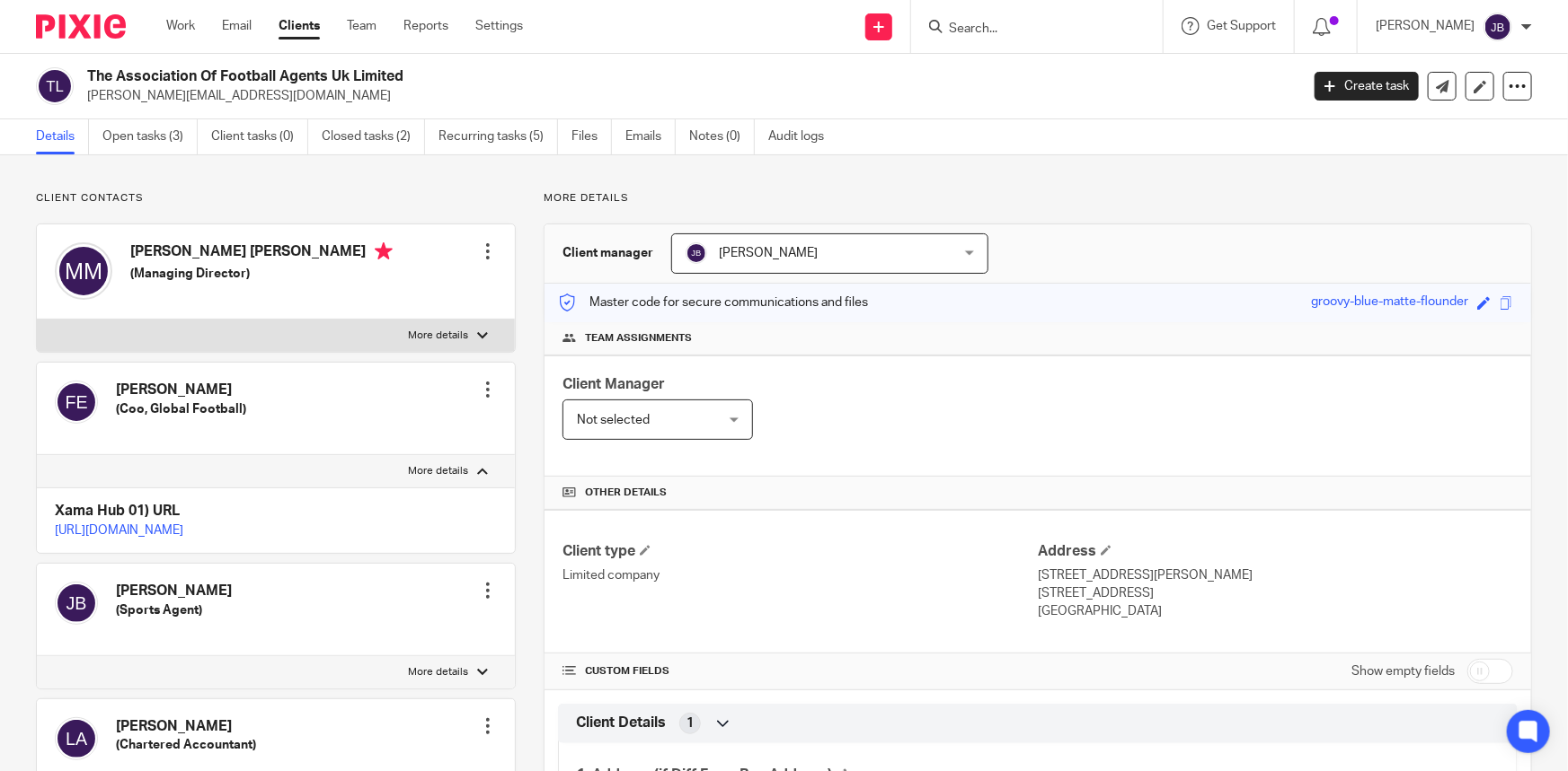
click at [299, 518] on h4 "Xama Hub 01) URL" at bounding box center [275, 510] width 442 height 19
click at [184, 527] on link "https://platform.xamatech.com/portal/crm/clients/96431d50-2ff1-11f0-bfb7-6bd68c…" at bounding box center [119, 530] width 129 height 13
